Goal: Task Accomplishment & Management: Manage account settings

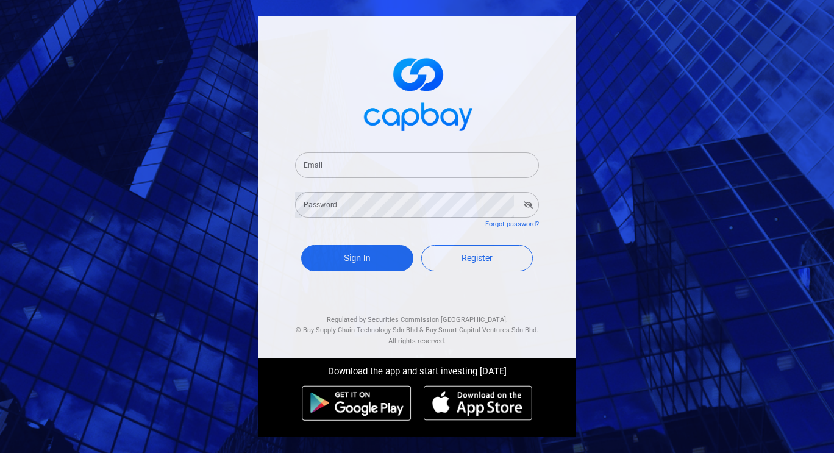
click at [344, 171] on input "Email" at bounding box center [417, 165] width 244 height 26
type input "[EMAIL_ADDRESS][DOMAIN_NAME]"
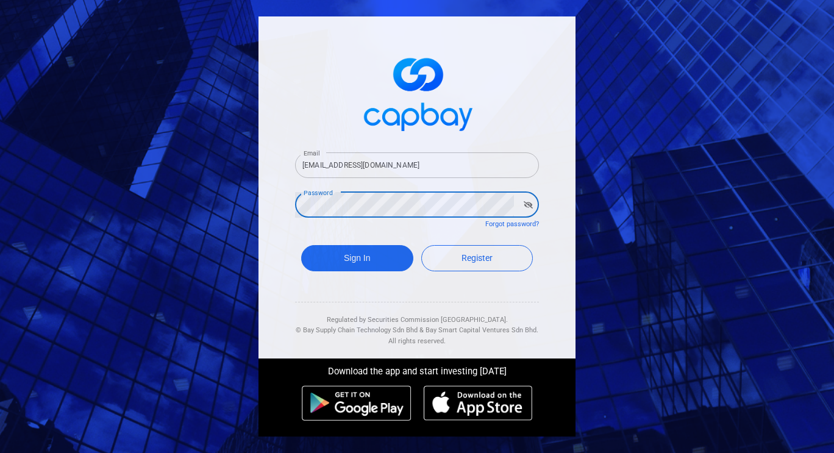
click at [301, 245] on button "Sign In" at bounding box center [357, 258] width 112 height 26
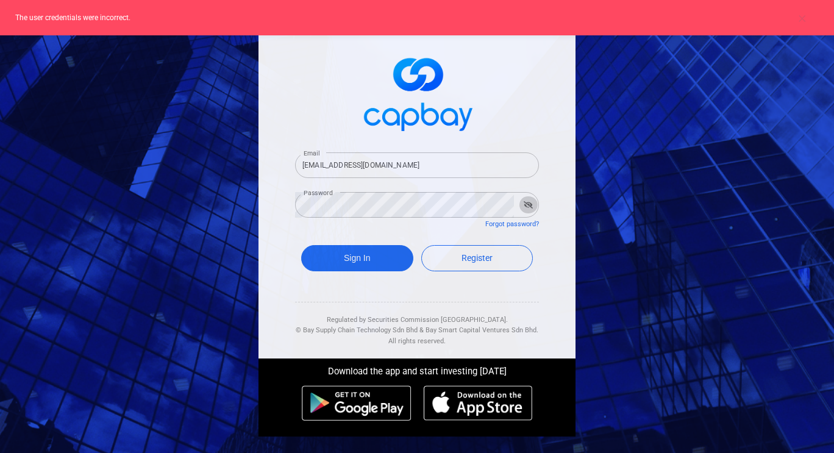
click at [534, 207] on button "button" at bounding box center [528, 204] width 19 height 17
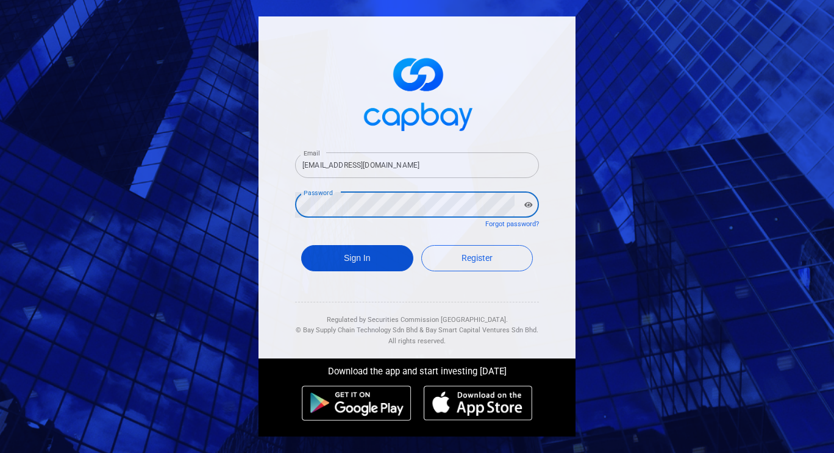
click at [375, 253] on button "Sign In" at bounding box center [357, 258] width 112 height 26
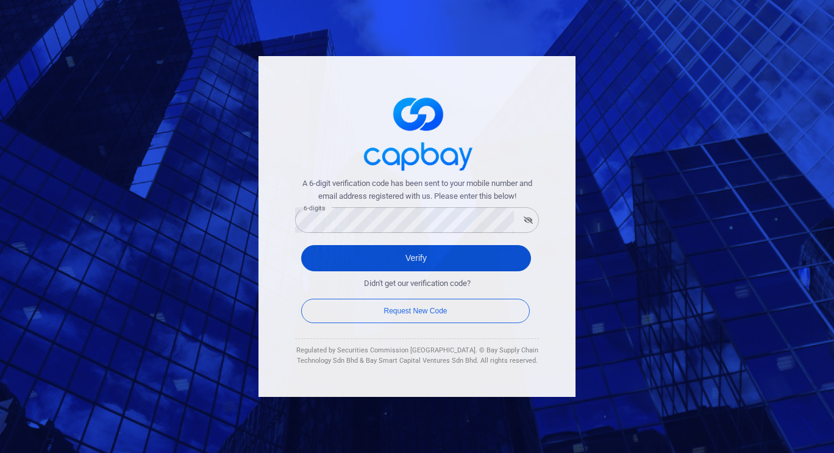
click at [372, 252] on button "Verify" at bounding box center [416, 258] width 230 height 26
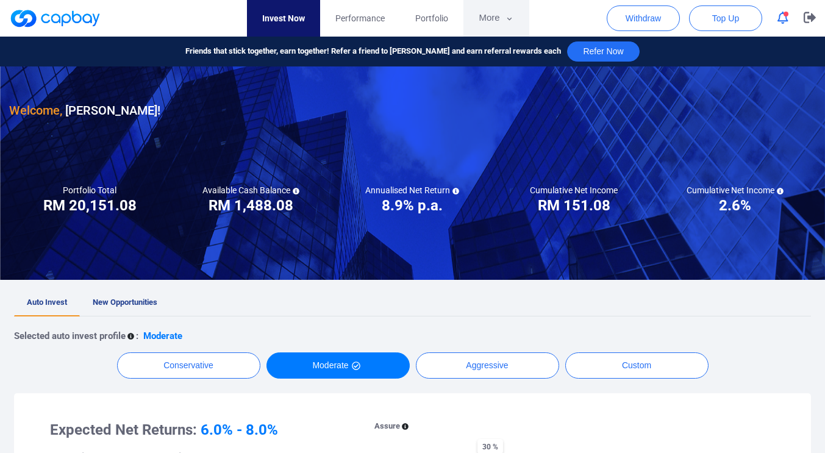
click at [501, 20] on button "More" at bounding box center [495, 18] width 65 height 37
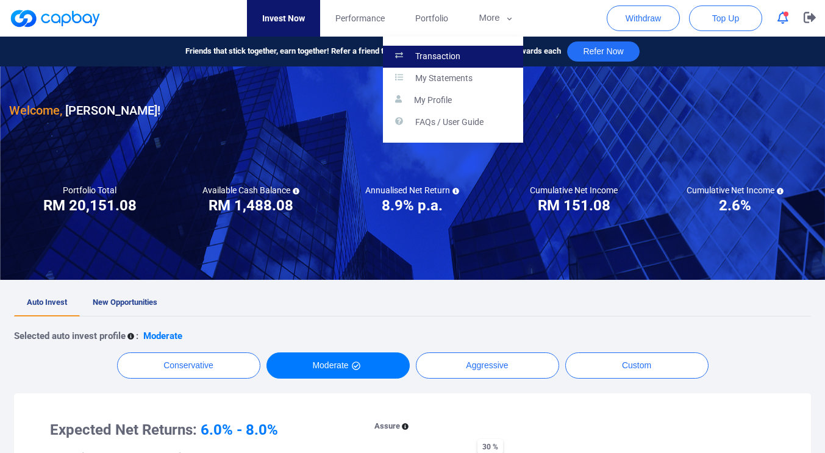
click at [471, 62] on link "Transaction" at bounding box center [453, 57] width 140 height 22
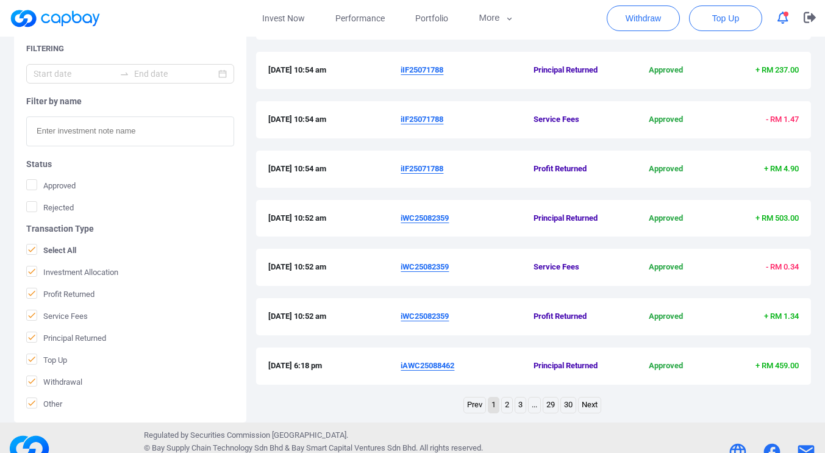
scroll to position [410, 0]
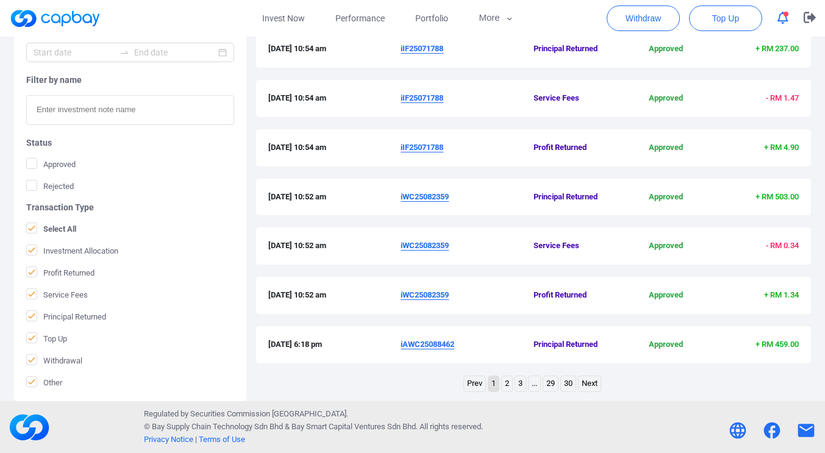
click at [507, 384] on link "2" at bounding box center [507, 383] width 10 height 15
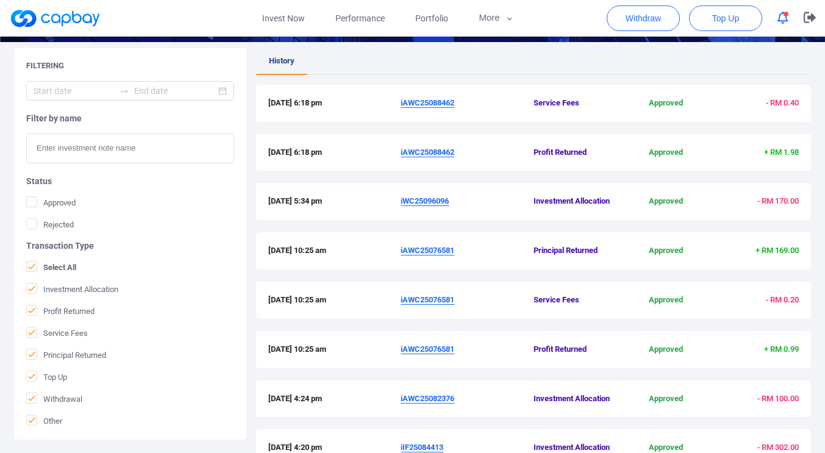
scroll to position [223, 0]
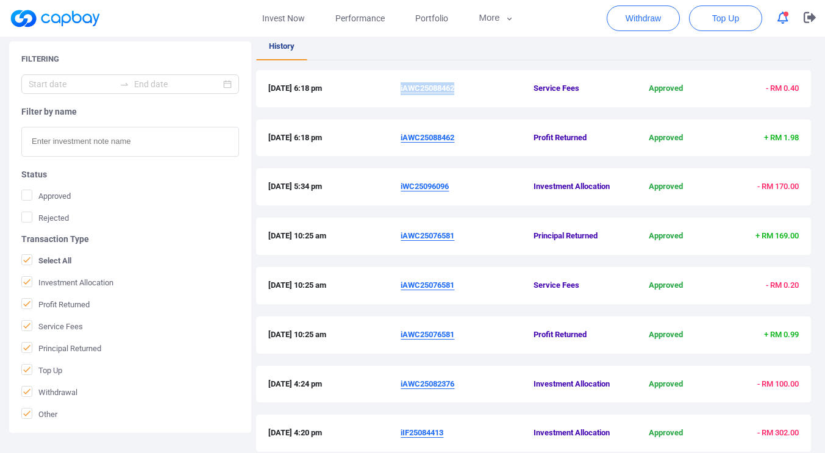
drag, startPoint x: 457, startPoint y: 87, endPoint x: 401, endPoint y: 87, distance: 56.7
click at [401, 87] on span "iAWC25088462" at bounding box center [467, 88] width 133 height 13
copy u "iAWC25088462"
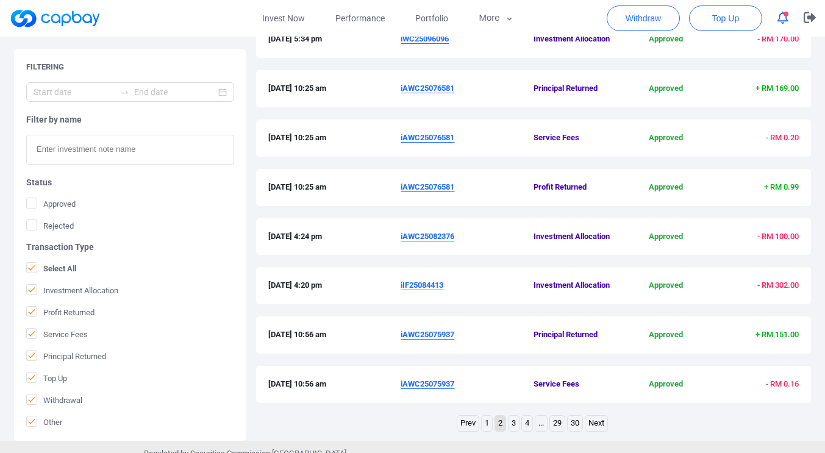
scroll to position [410, 0]
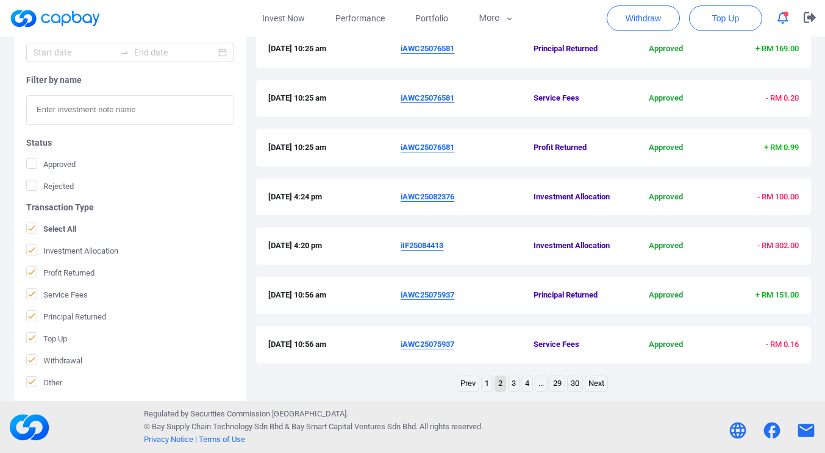
click at [486, 383] on link "1" at bounding box center [487, 383] width 10 height 15
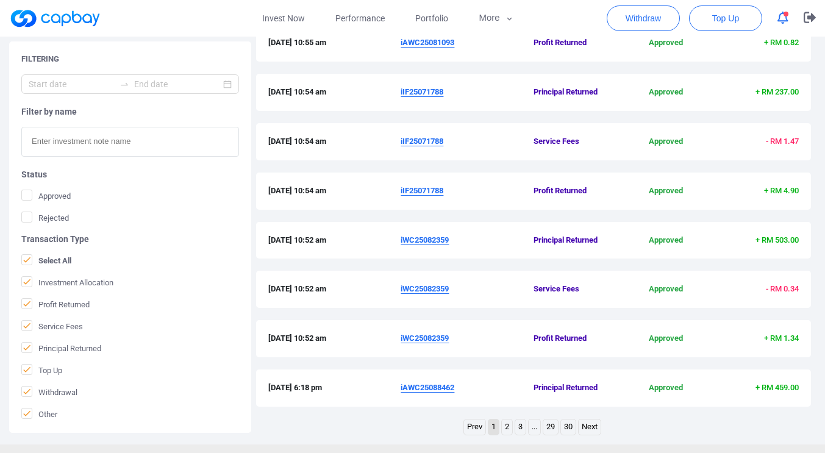
scroll to position [367, 0]
drag, startPoint x: 452, startPoint y: 290, endPoint x: 401, endPoint y: 291, distance: 51.2
click at [401, 291] on span "iWC25082359" at bounding box center [467, 288] width 133 height 13
copy u "iWC25082359"
drag, startPoint x: 447, startPoint y: 188, endPoint x: 402, endPoint y: 189, distance: 45.7
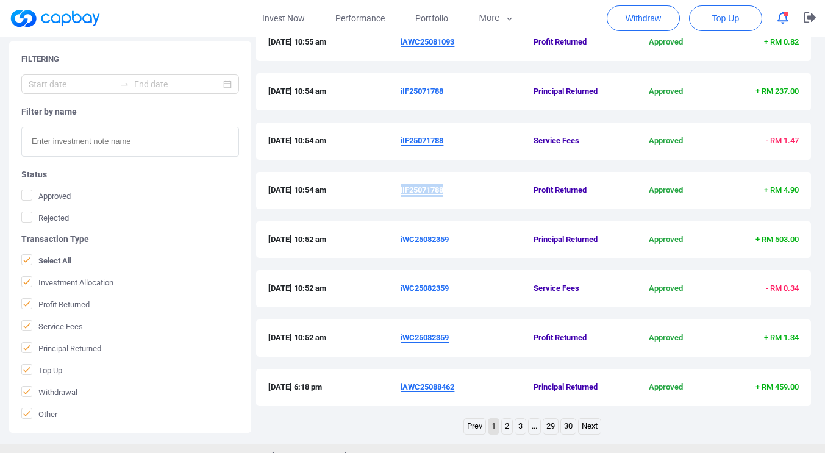
click at [402, 189] on span "iIF25071788" at bounding box center [467, 190] width 133 height 13
copy u "iIF25071788"
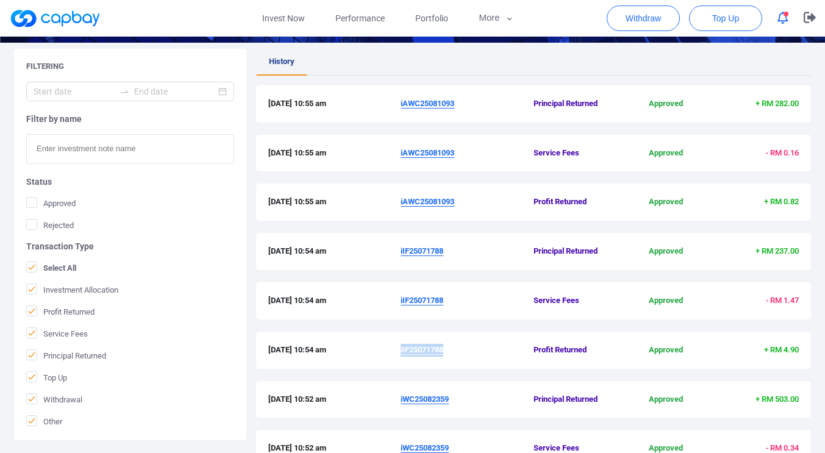
scroll to position [208, 0]
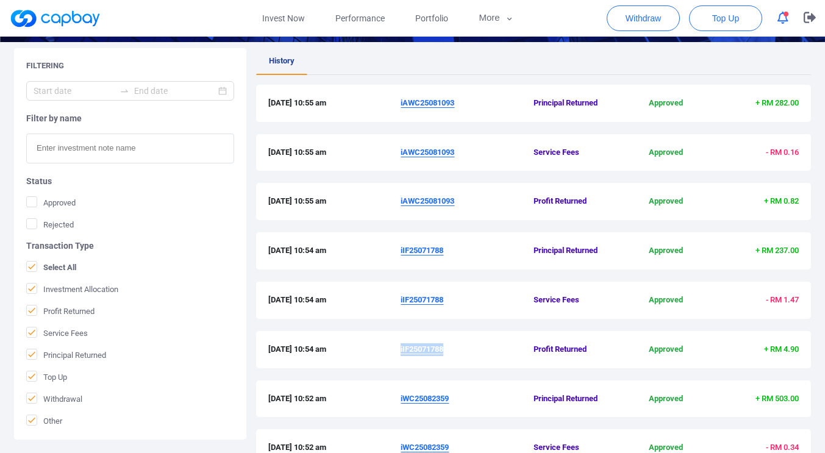
drag, startPoint x: 458, startPoint y: 199, endPoint x: 400, endPoint y: 204, distance: 58.1
click at [400, 204] on div "[DATE] 10:55 am iAWC25081093 Profit Returned Approved + RM 0.82" at bounding box center [533, 201] width 530 height 13
copy div "iAWC25081093"
click at [278, 15] on link "Invest Now" at bounding box center [283, 18] width 73 height 37
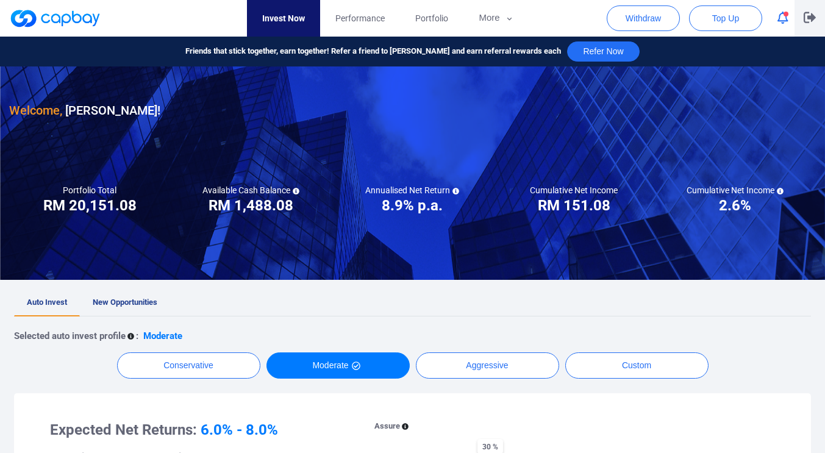
click at [821, 20] on button "button" at bounding box center [809, 18] width 30 height 37
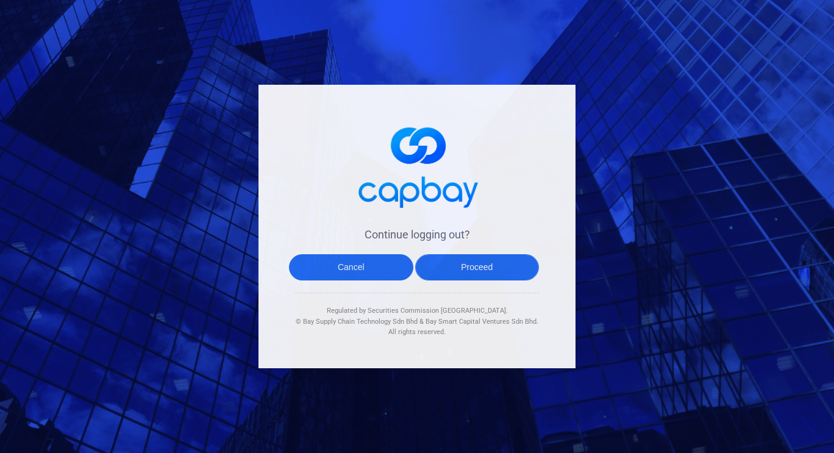
click at [480, 269] on button "Proceed" at bounding box center [477, 267] width 124 height 26
